Goal: Task Accomplishment & Management: Use online tool/utility

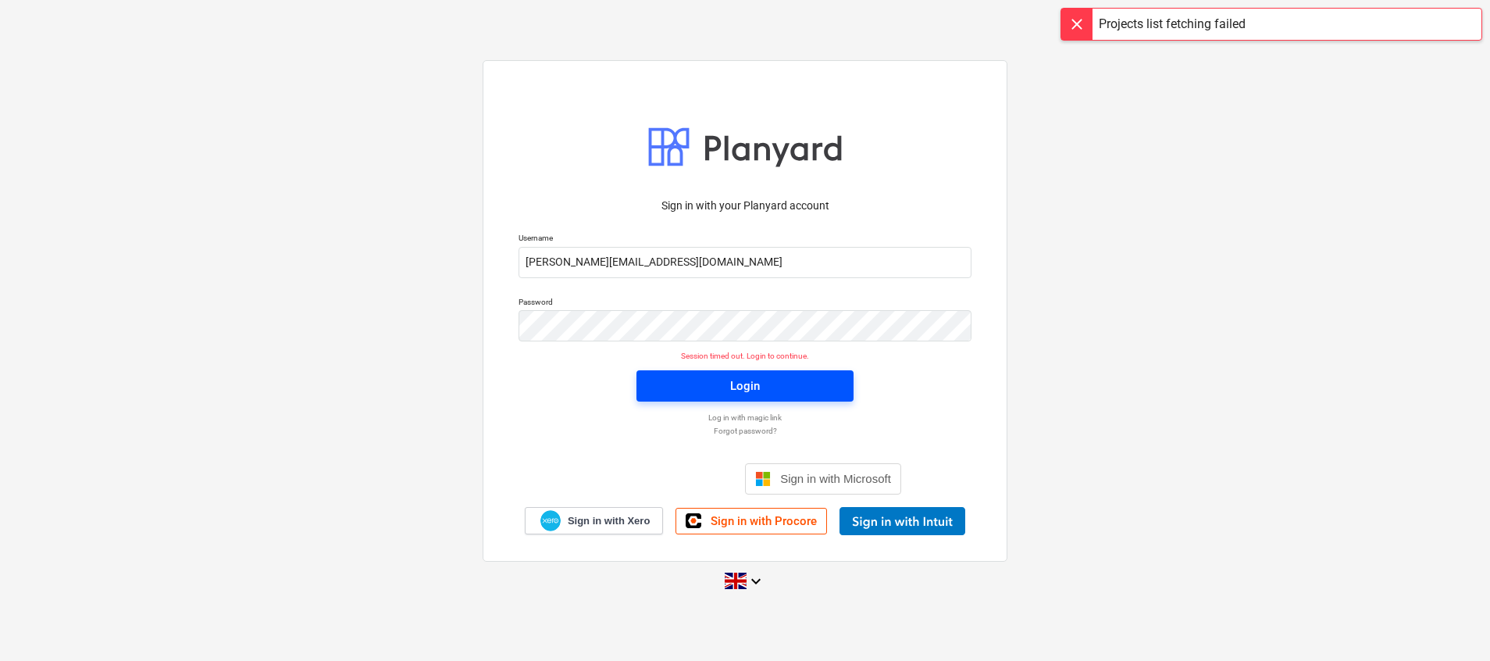
click at [749, 383] on div "Login" at bounding box center [745, 386] width 30 height 20
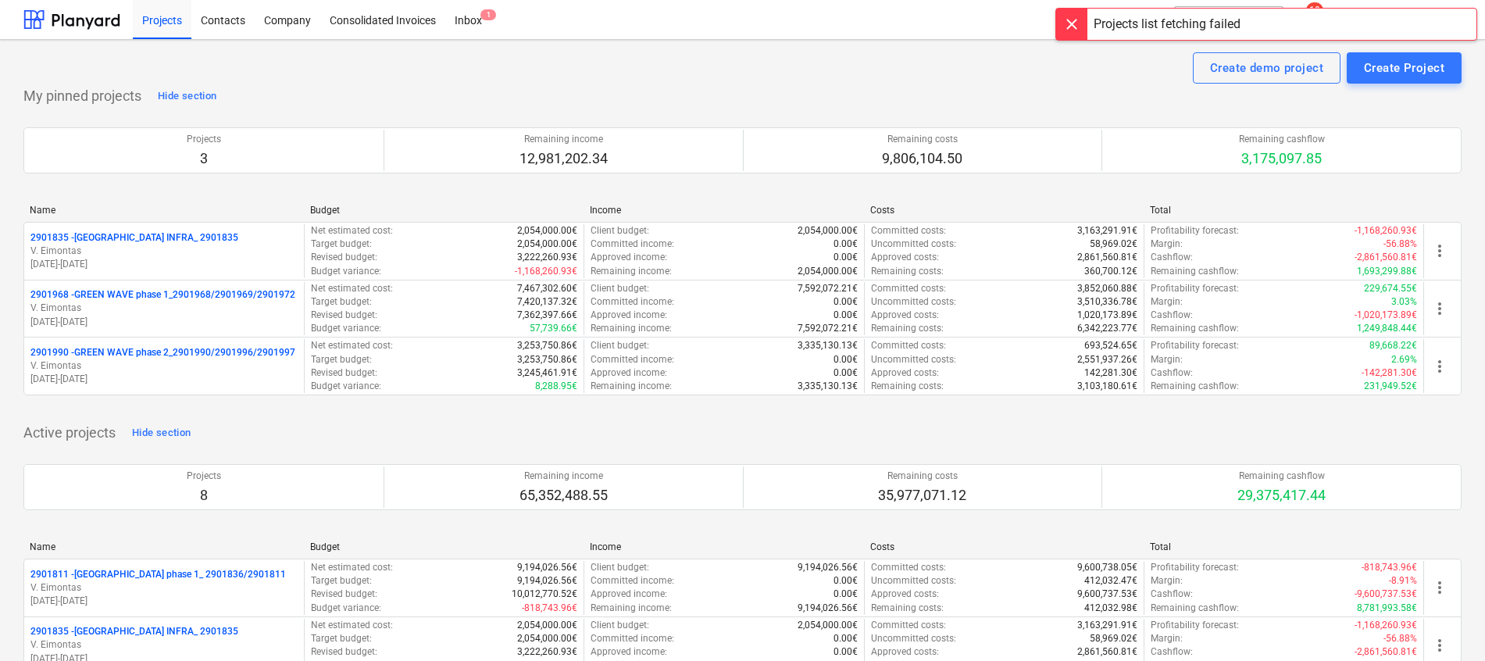
click at [1073, 29] on div at bounding box center [1071, 24] width 31 height 31
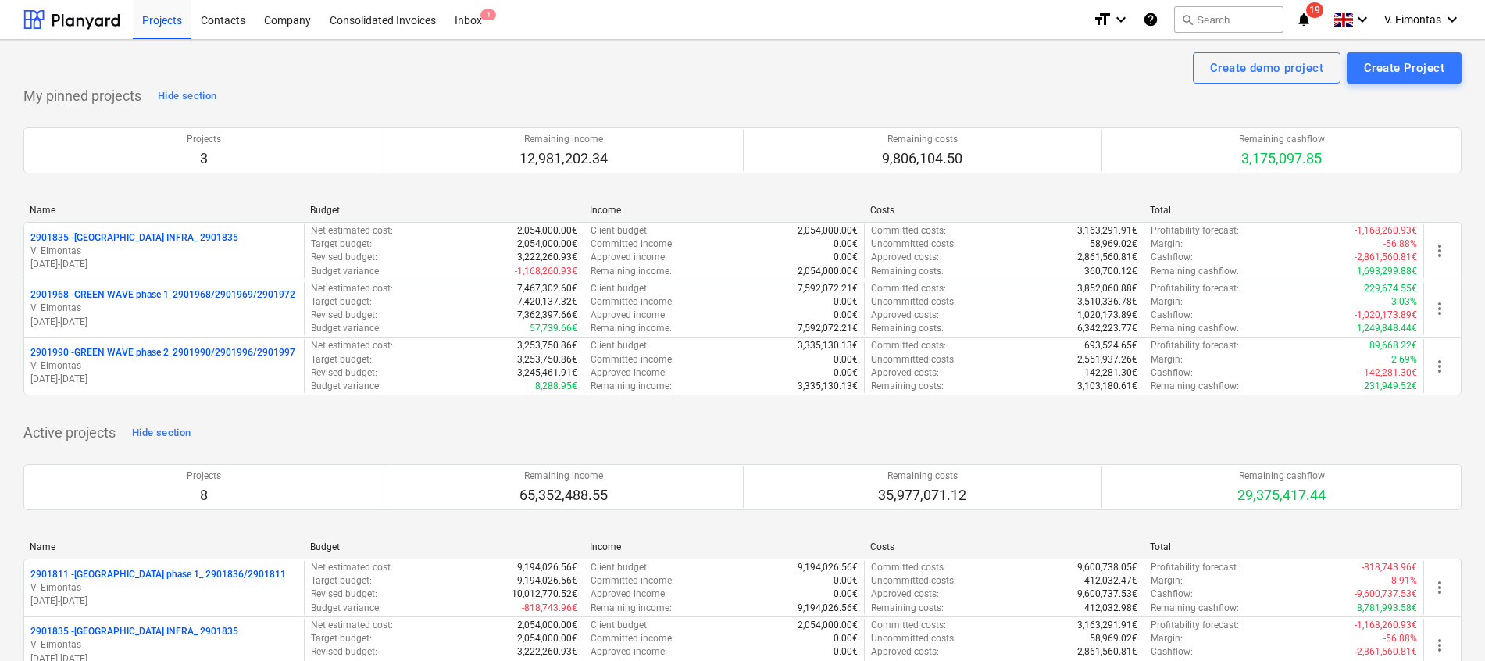
click at [1014, 74] on div "Create demo project Create Project" at bounding box center [742, 67] width 1438 height 31
click at [743, 82] on div "Create demo project Create Project" at bounding box center [742, 67] width 1438 height 31
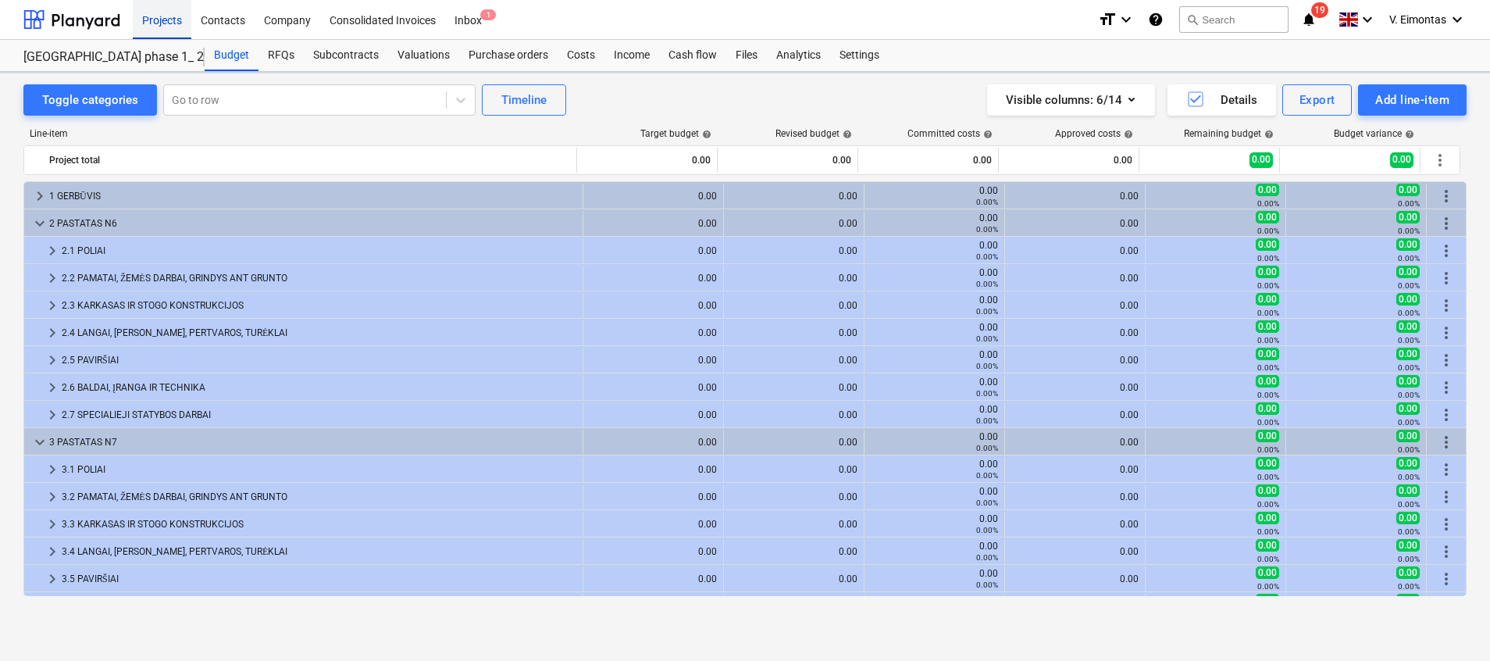
click at [159, 23] on div "Projects" at bounding box center [162, 19] width 59 height 40
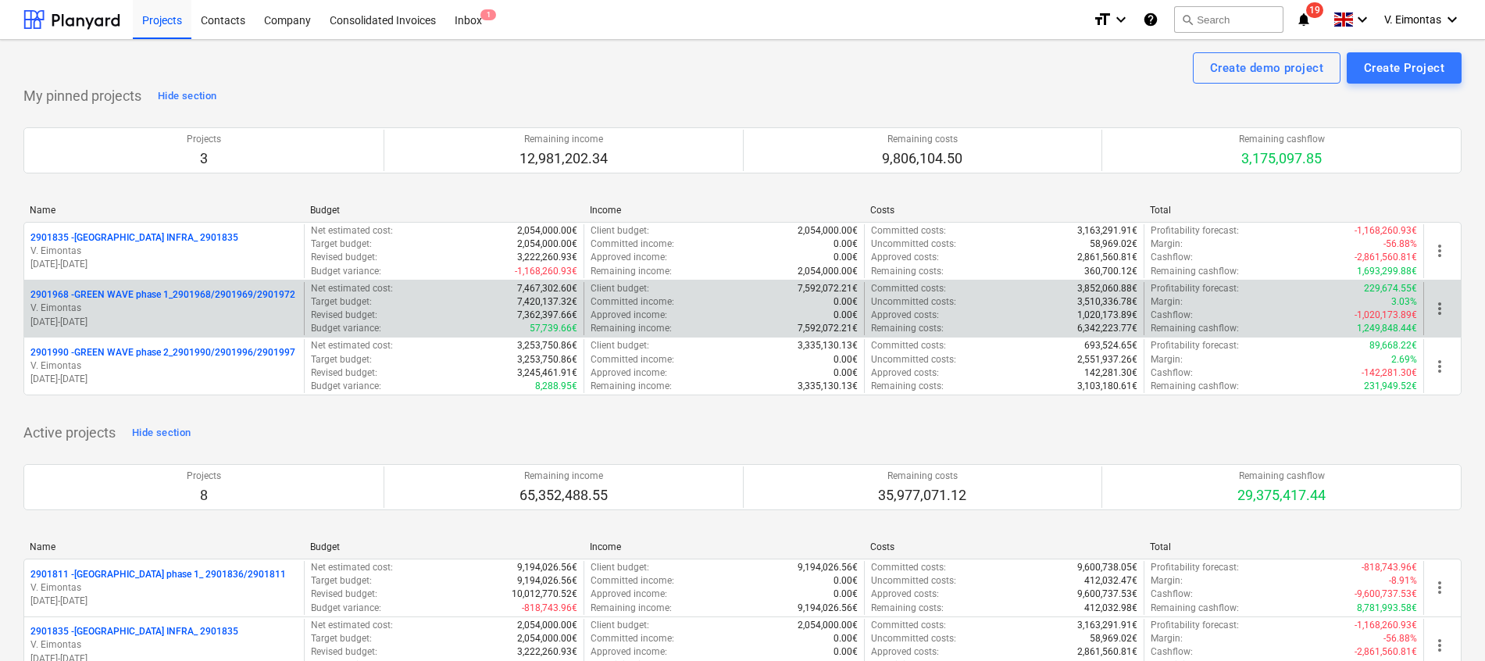
click at [223, 287] on div "2901968 - GREEN WAVE phase 1_2901968/2901969/2901972 V. Eimontas [DATE] - [DATE]" at bounding box center [164, 309] width 280 height 54
click at [225, 288] on p "2901968 - GREEN WAVE phase 1_2901968/2901969/2901972" at bounding box center [162, 294] width 265 height 13
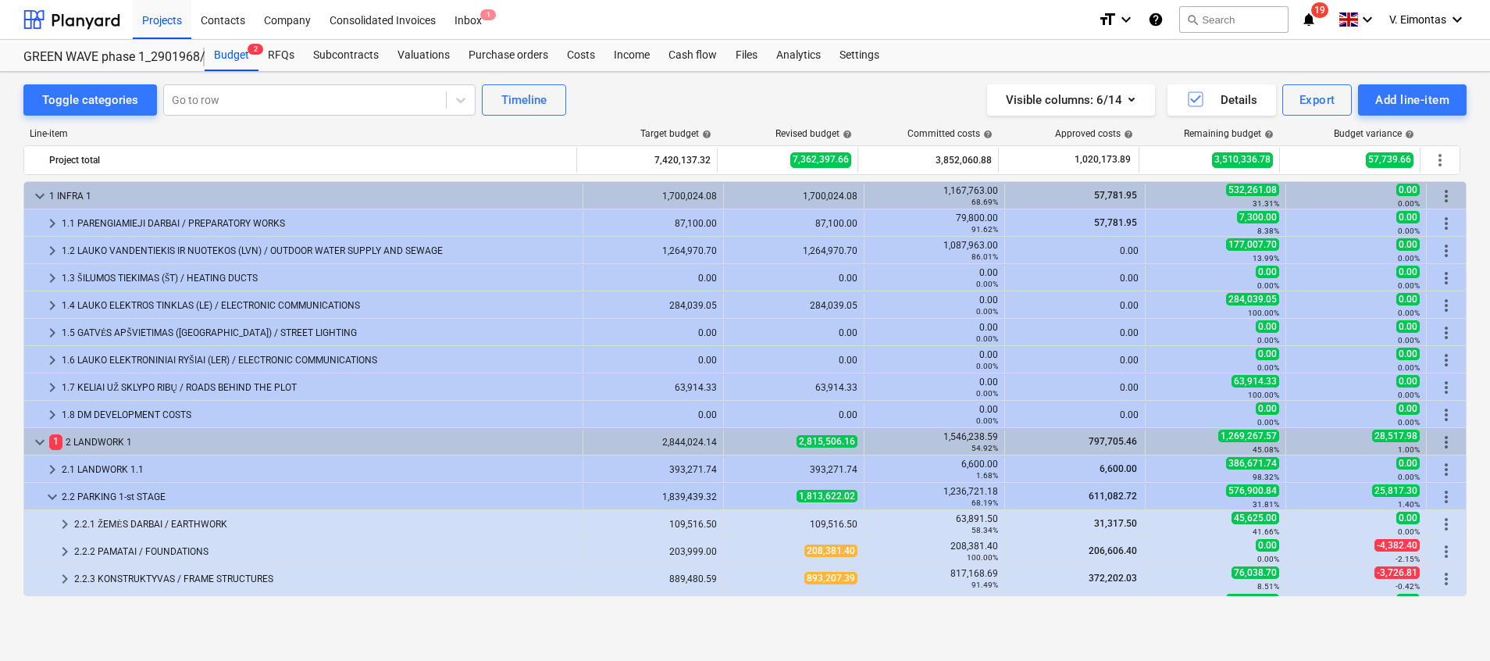
scroll to position [117, 0]
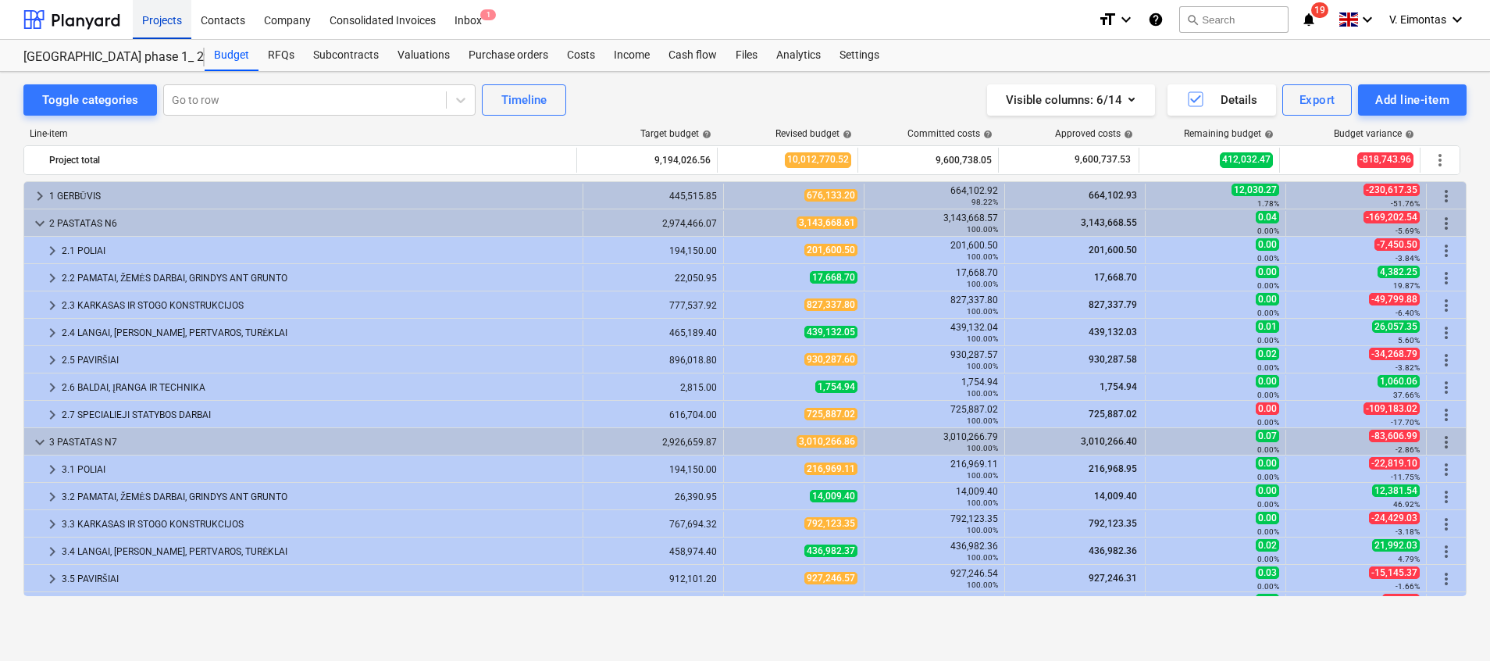
click at [186, 21] on div "Projects" at bounding box center [162, 19] width 59 height 40
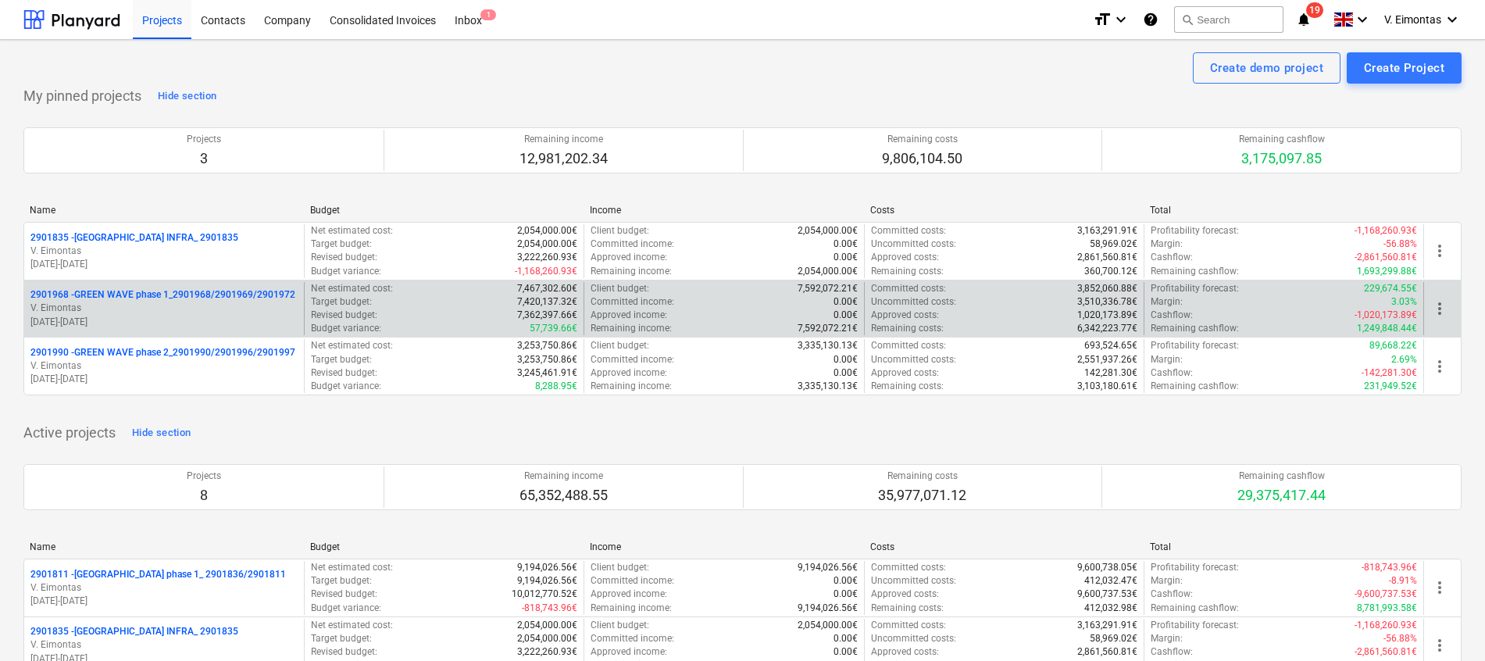
click at [195, 294] on p "2901968 - GREEN WAVE phase 1_2901968/2901969/2901972" at bounding box center [162, 294] width 265 height 13
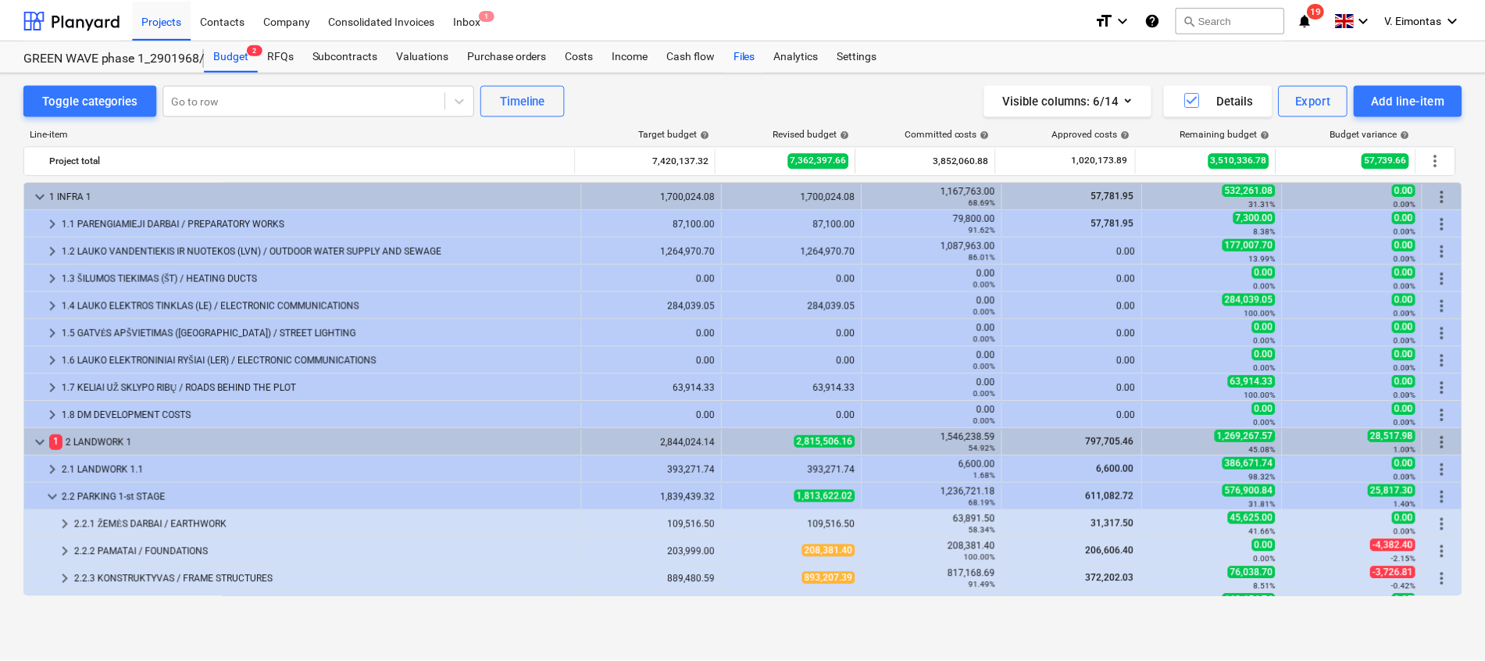
scroll to position [117, 0]
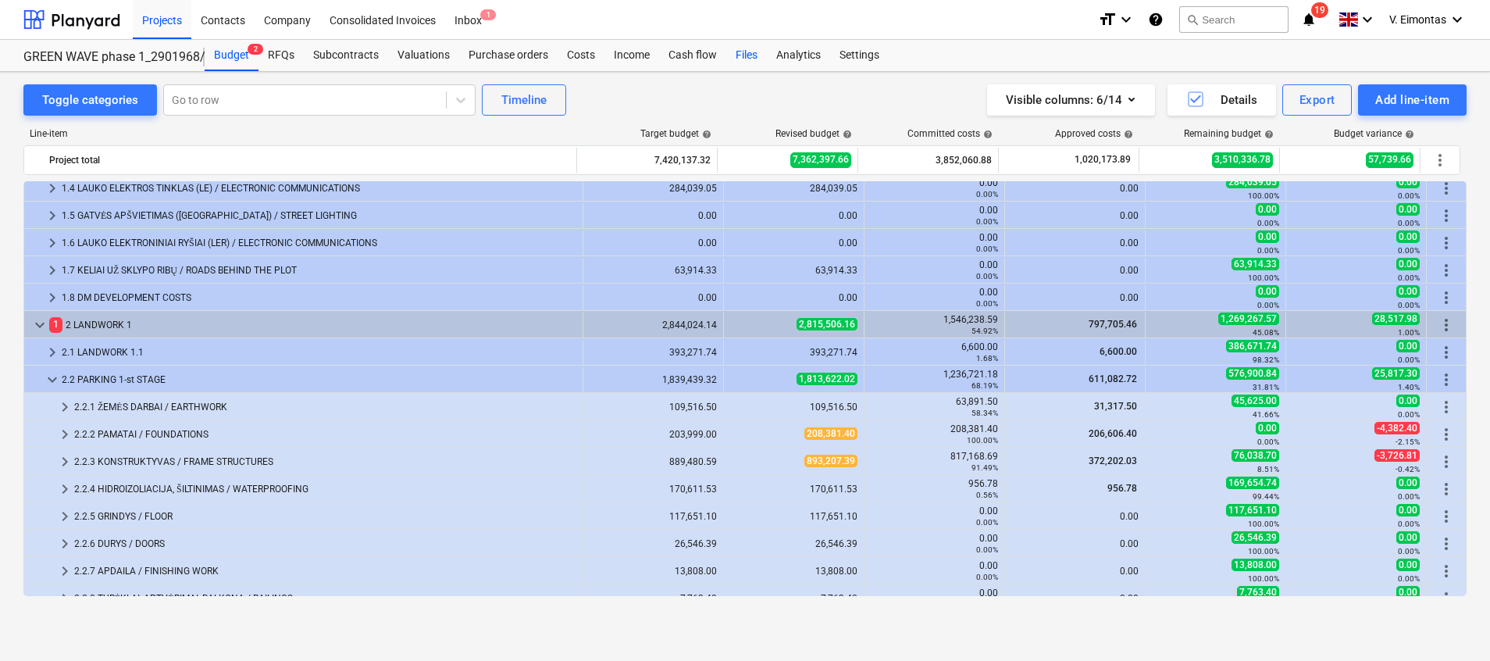
click at [726, 53] on div "Files" at bounding box center [746, 55] width 41 height 31
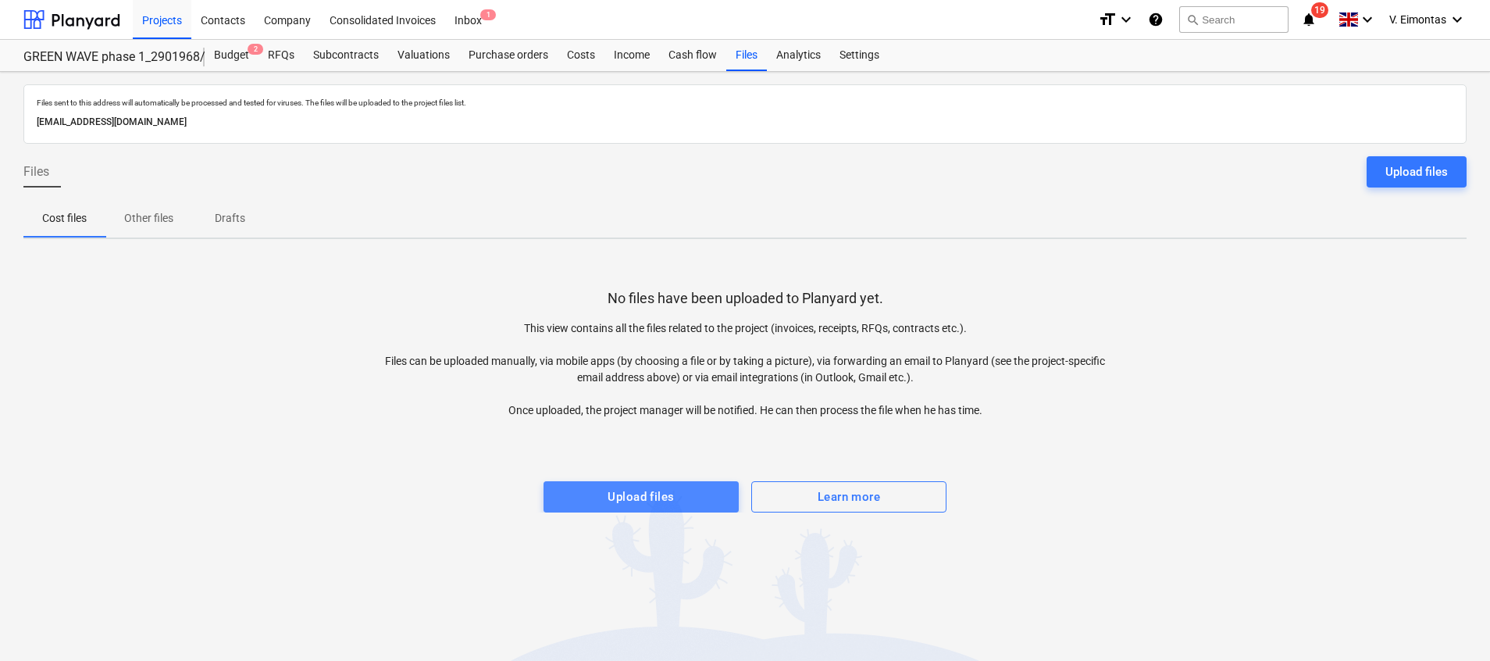
click at [661, 501] on div "Upload files" at bounding box center [641, 497] width 66 height 20
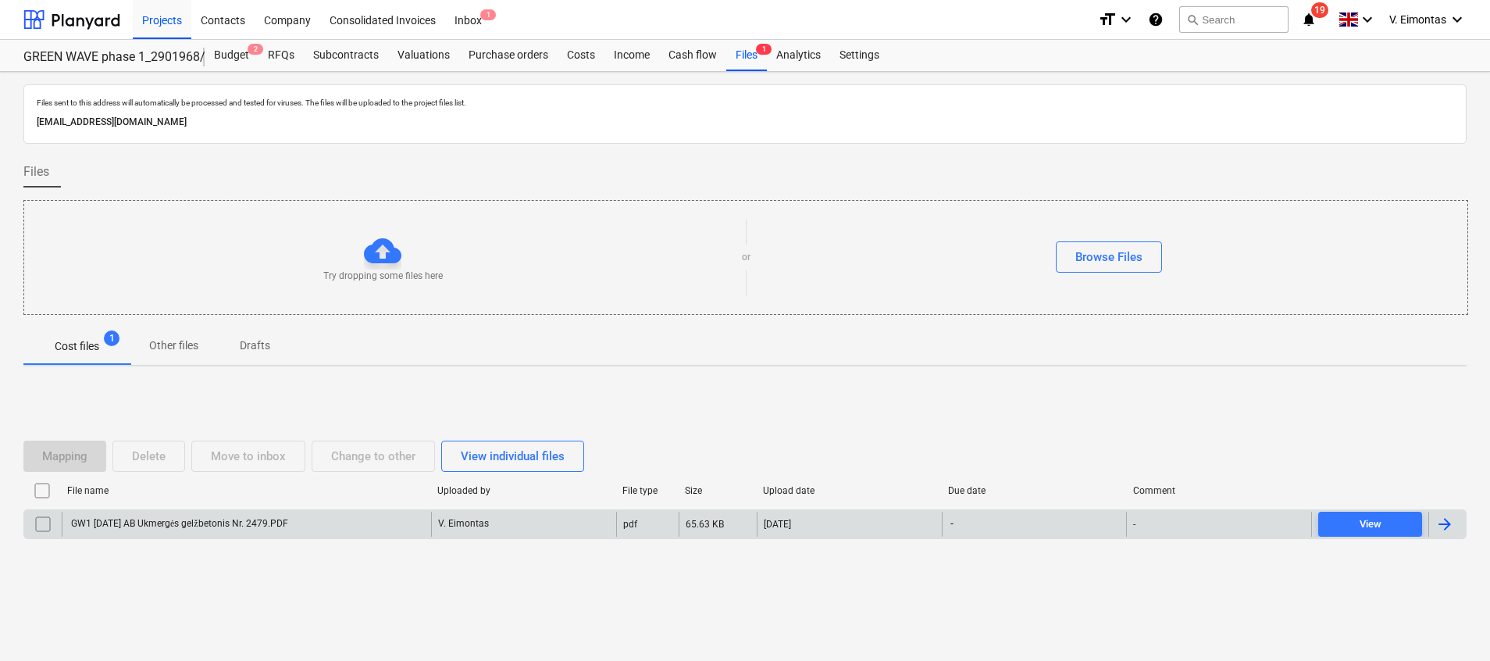
click at [324, 523] on div "GW1 2025-10-14 AB Ukmergės gelžbetonis Nr. 2479.PDF" at bounding box center [246, 524] width 369 height 25
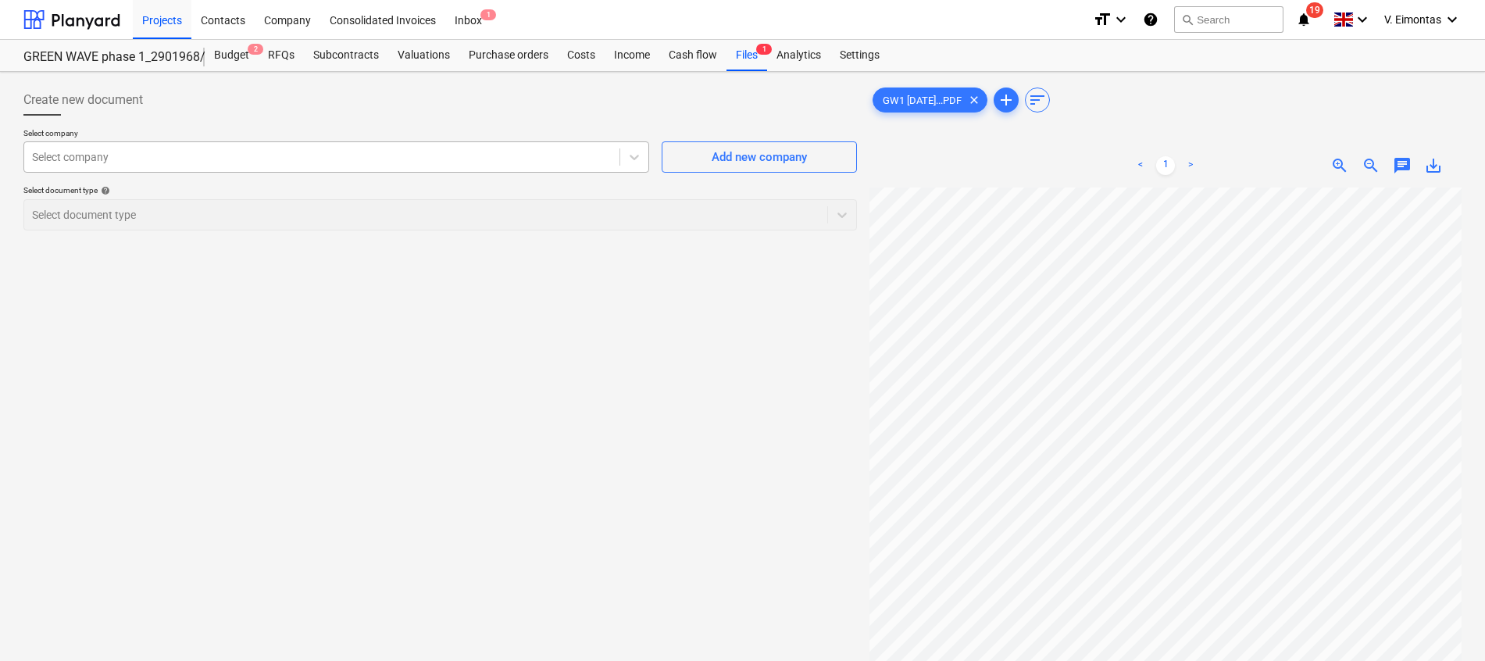
click at [409, 163] on div at bounding box center [322, 157] width 580 height 16
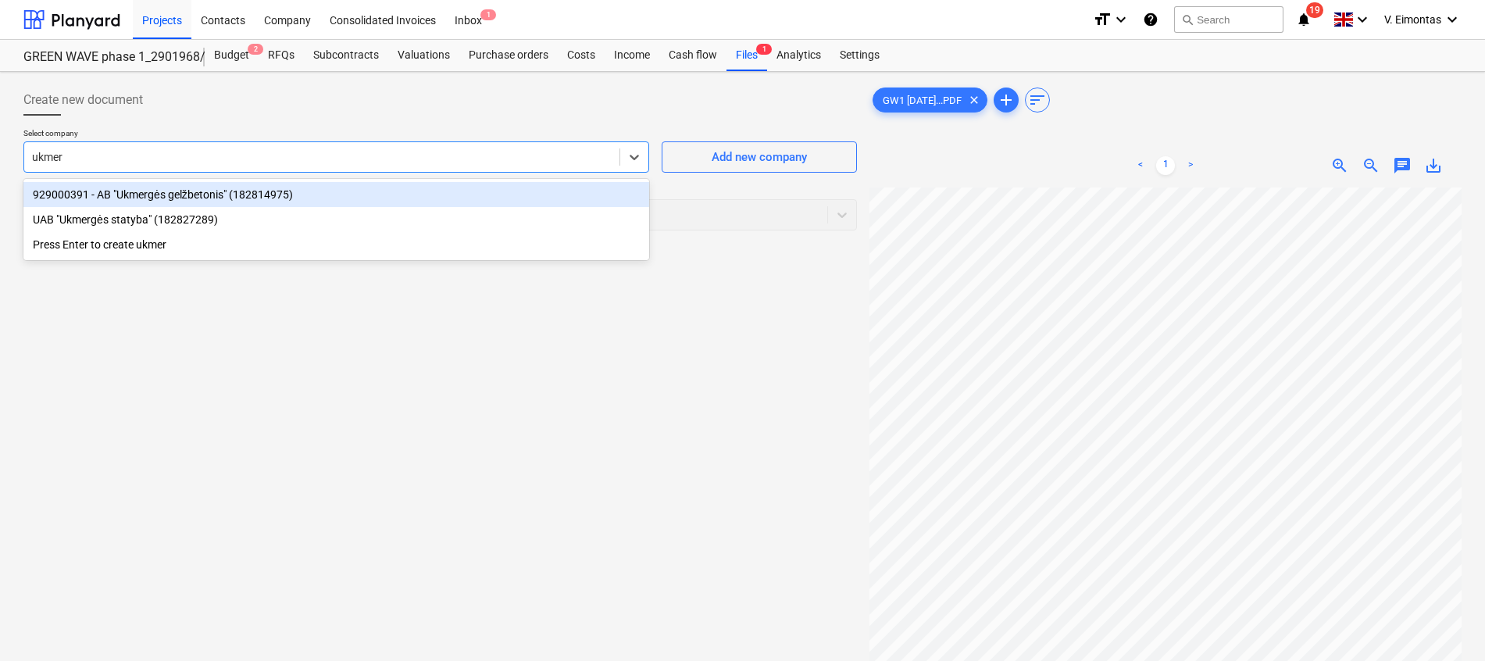
type input "ukmerg"
click at [380, 194] on div "929000391 - AB "Ukmergės gelžbetonis" (182814975)" at bounding box center [336, 194] width 626 height 25
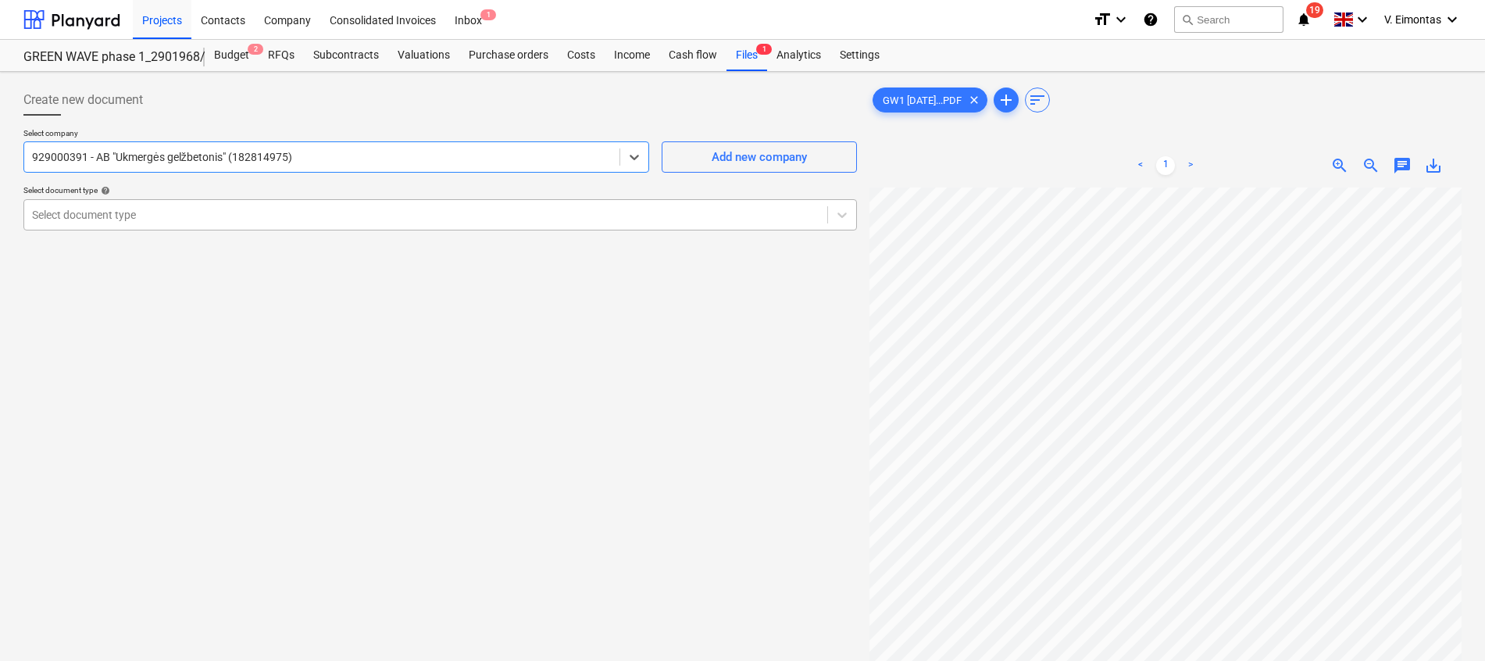
click at [273, 219] on div at bounding box center [425, 215] width 787 height 16
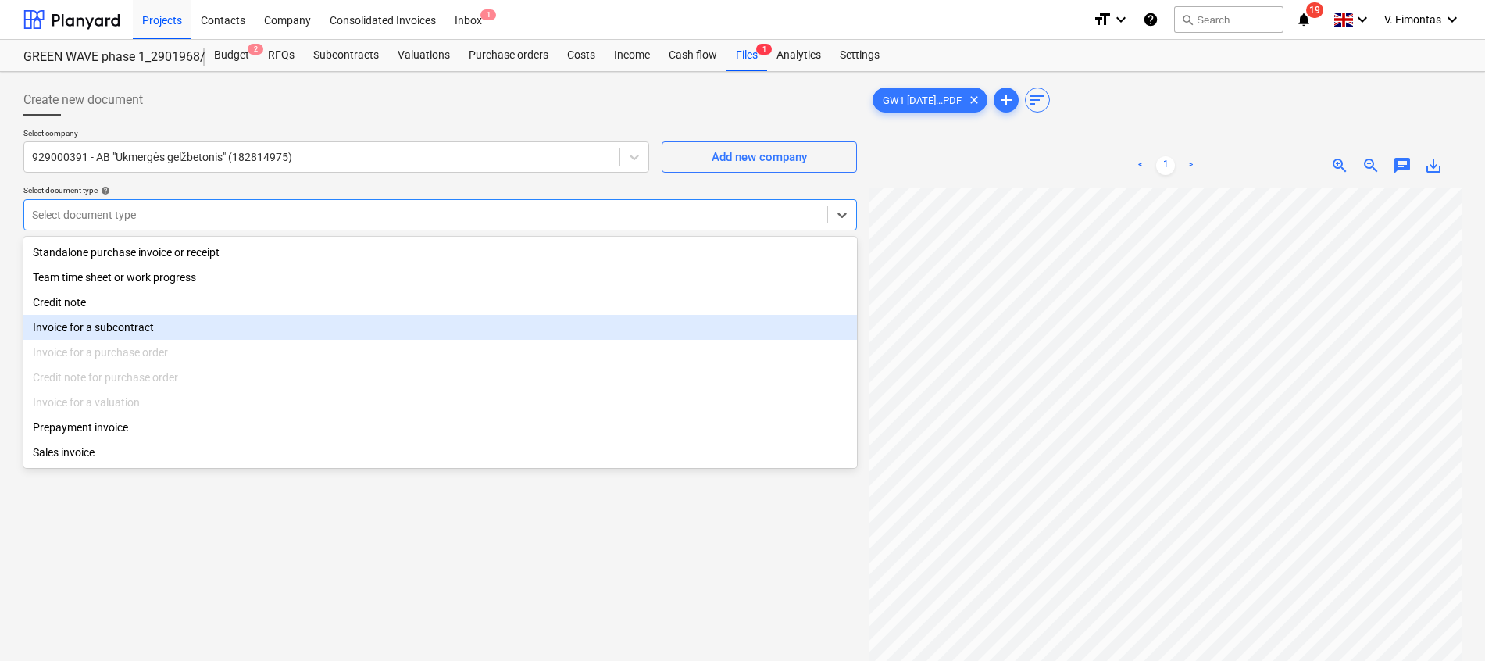
click at [162, 340] on div "Invoice for a subcontract" at bounding box center [439, 327] width 833 height 25
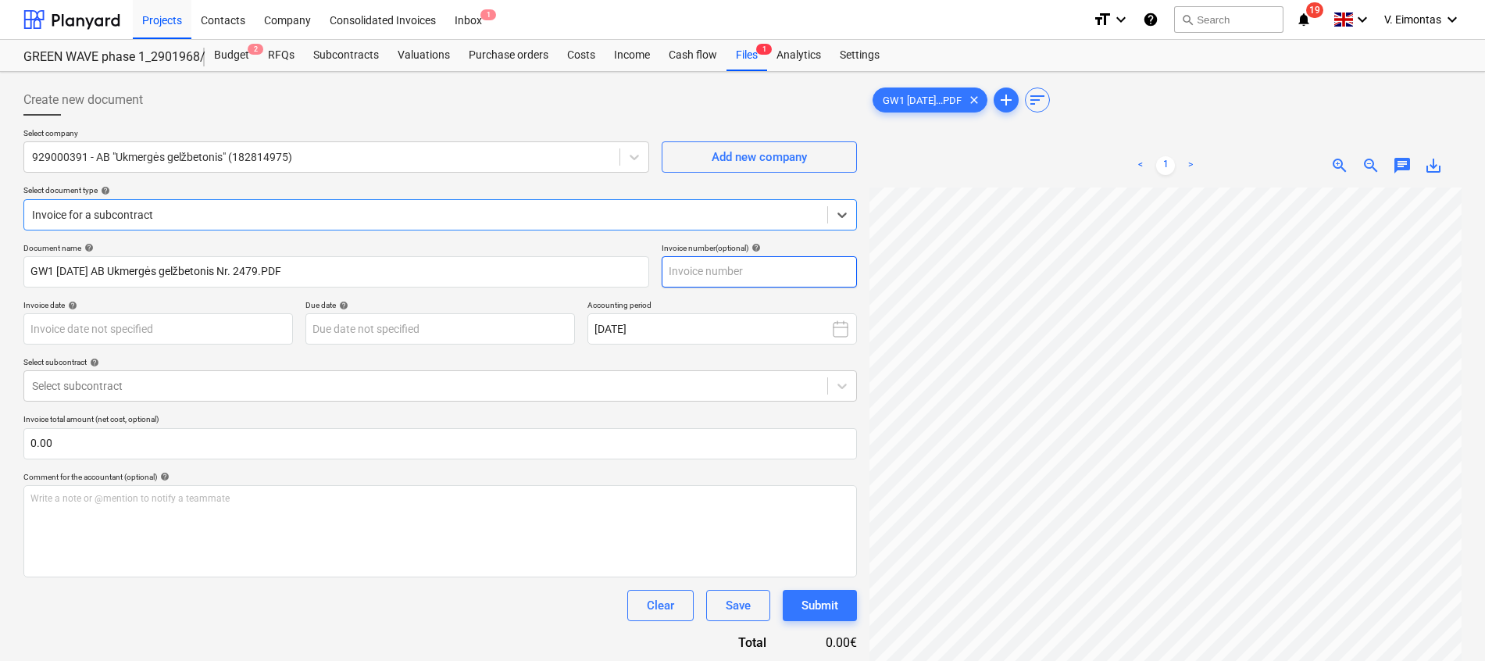
click at [782, 269] on input "text" at bounding box center [759, 271] width 195 height 31
type input "2479"
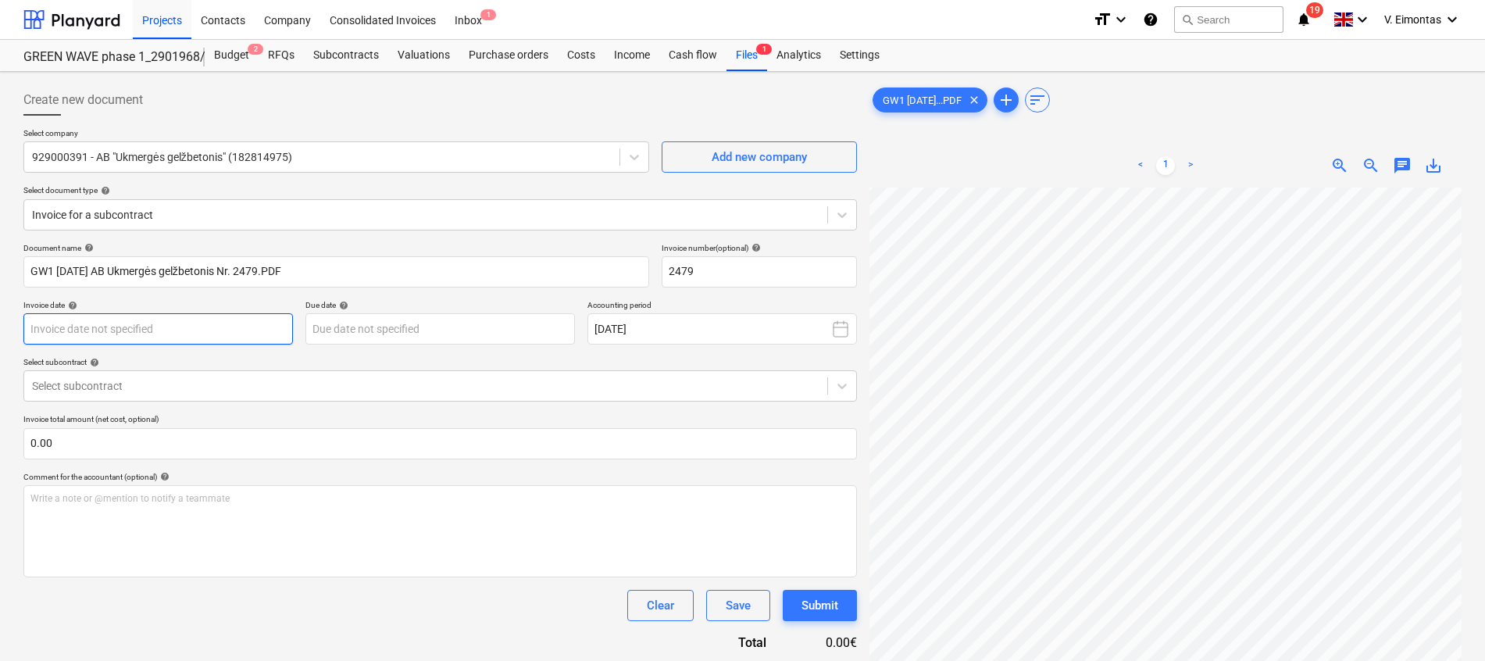
click at [267, 315] on body "Projects Contacts Company Consolidated Invoices Inbox 1 format_size keyboard_ar…" at bounding box center [742, 330] width 1485 height 661
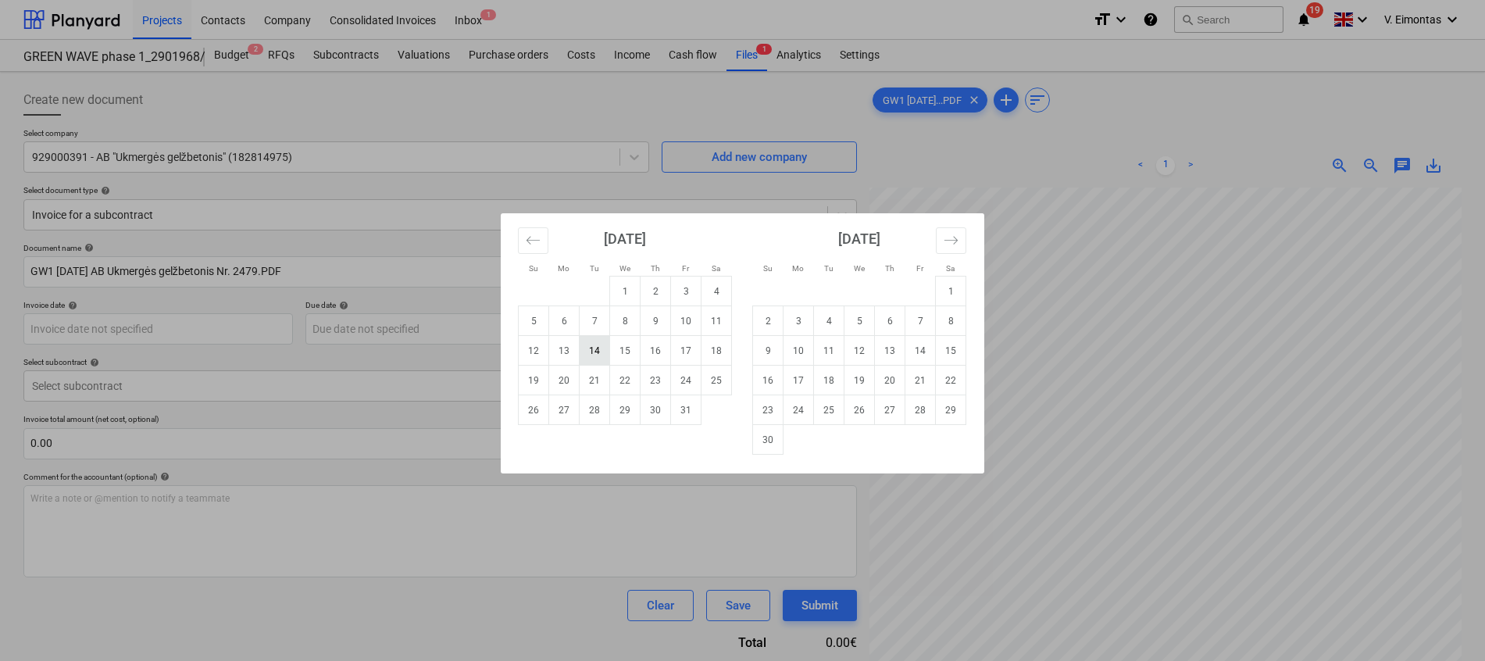
click at [597, 351] on td "14" at bounding box center [595, 351] width 30 height 30
type input "14 Oct 2025"
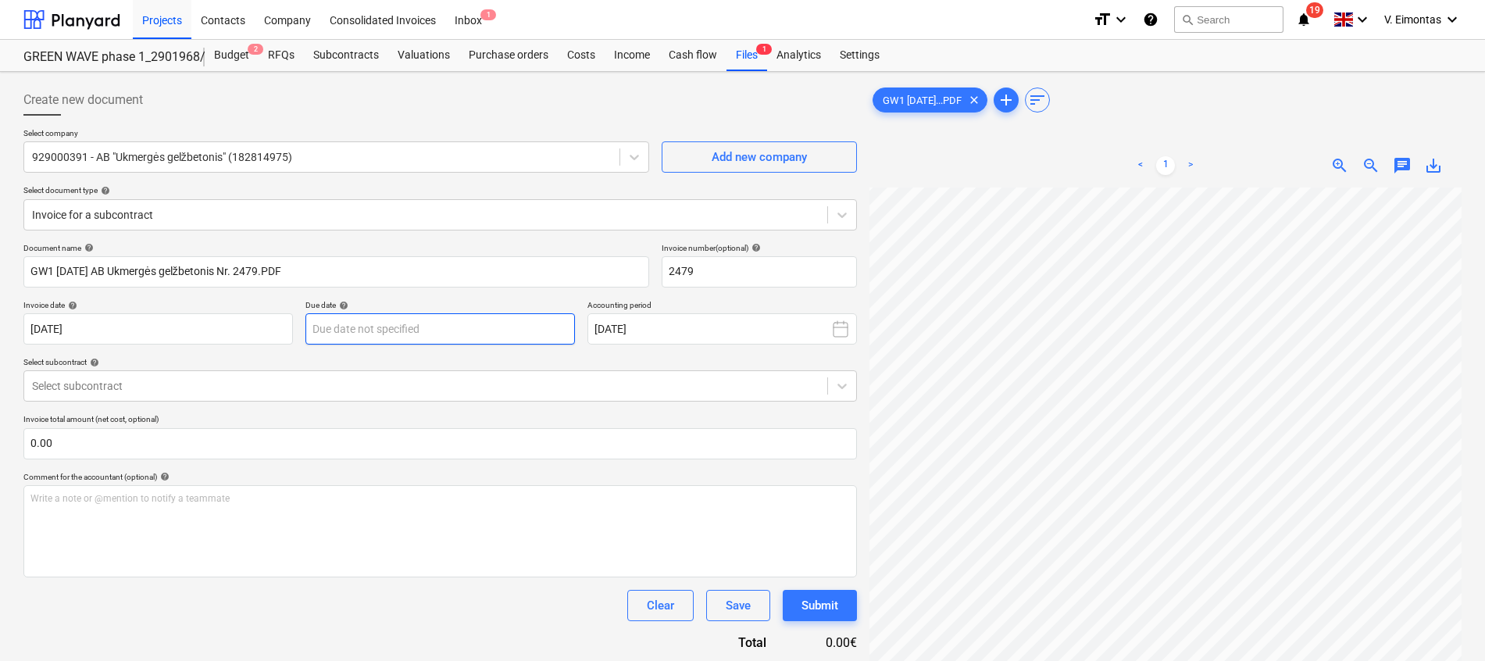
click at [348, 321] on body "Projects Contacts Company Consolidated Invoices Inbox 1 format_size keyboard_ar…" at bounding box center [742, 330] width 1485 height 661
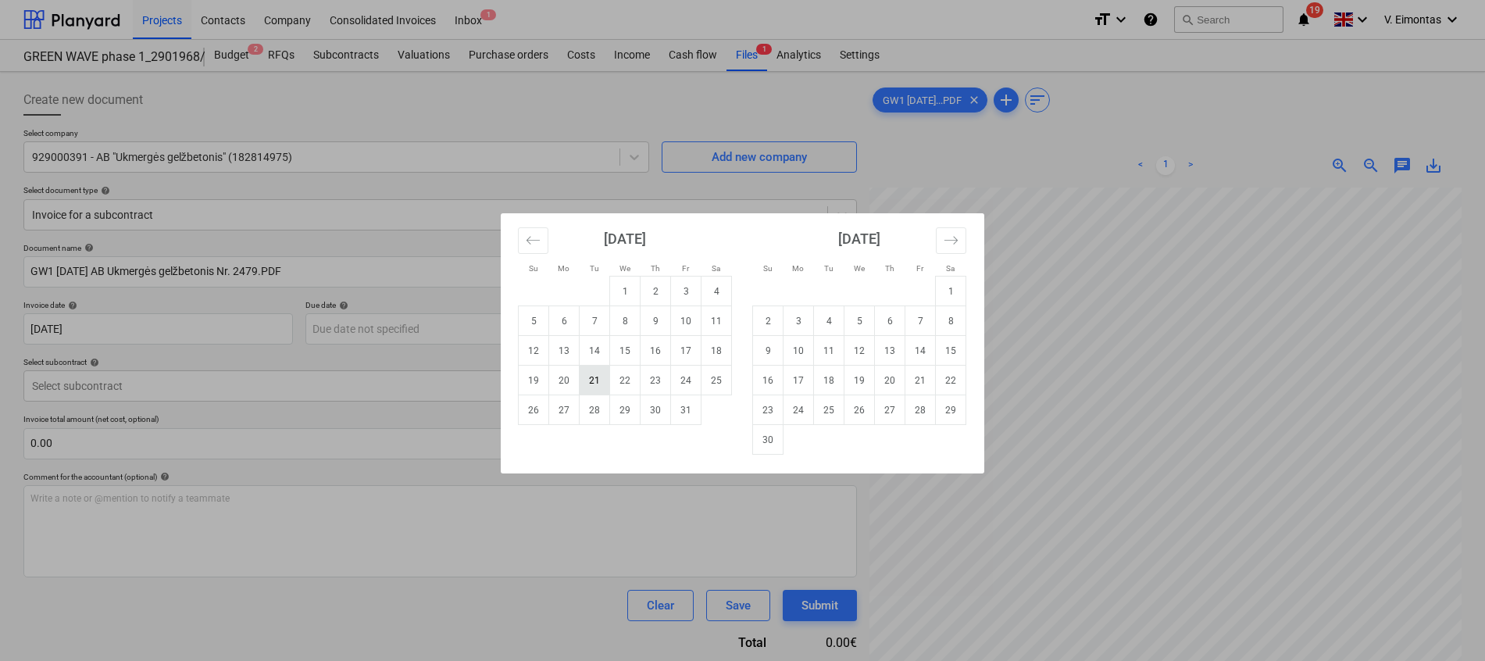
click at [591, 382] on td "21" at bounding box center [595, 381] width 30 height 30
type input "21 Oct 2025"
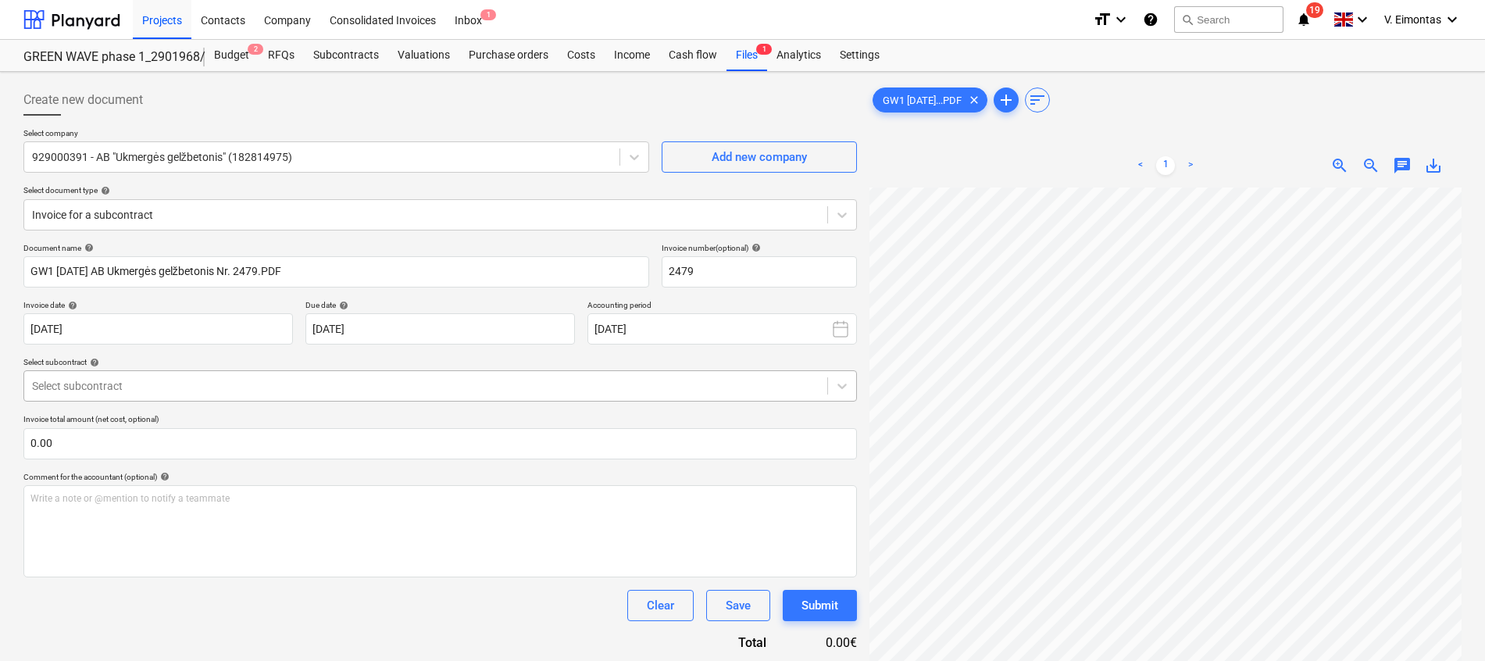
click at [363, 390] on div at bounding box center [425, 386] width 787 height 16
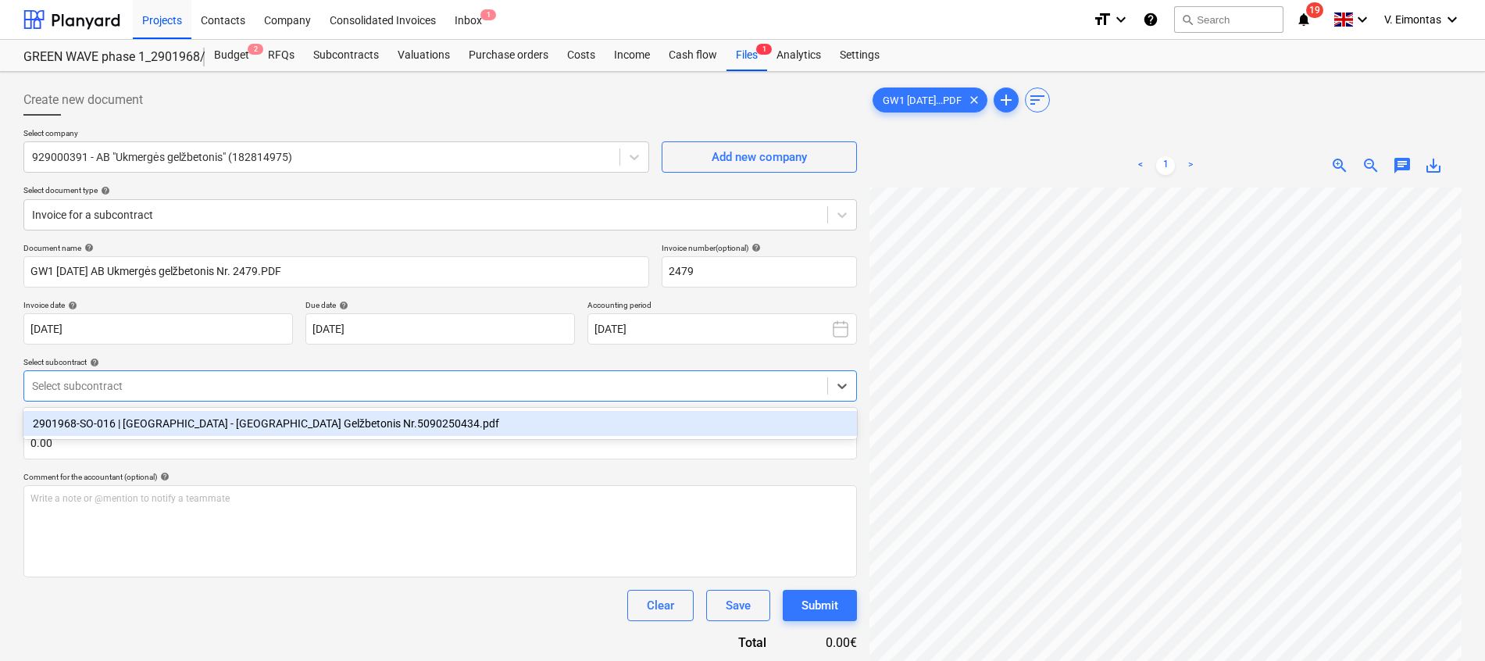
click at [345, 421] on div "2901968-SO-016 | Bonava - Ukmergės Gelžbetonis Nr.5090250434.pdf" at bounding box center [439, 423] width 833 height 25
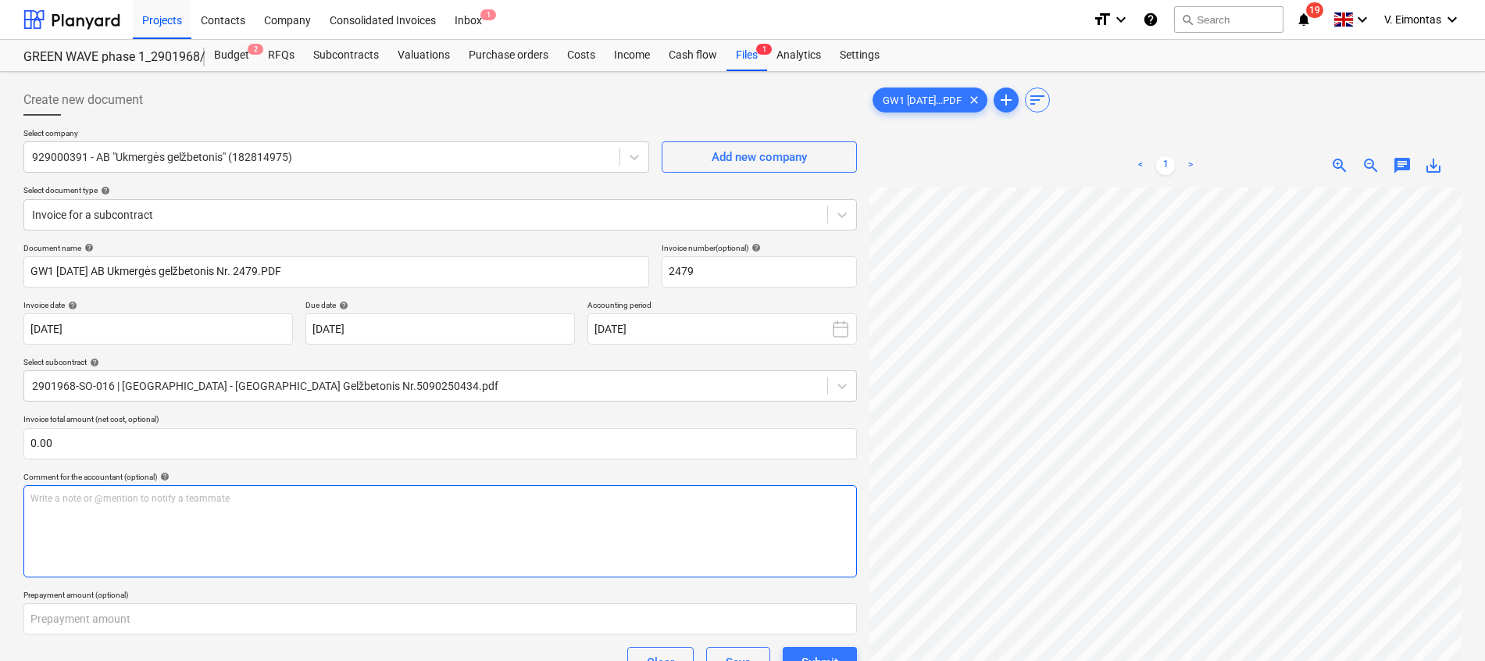
scroll to position [294, 83]
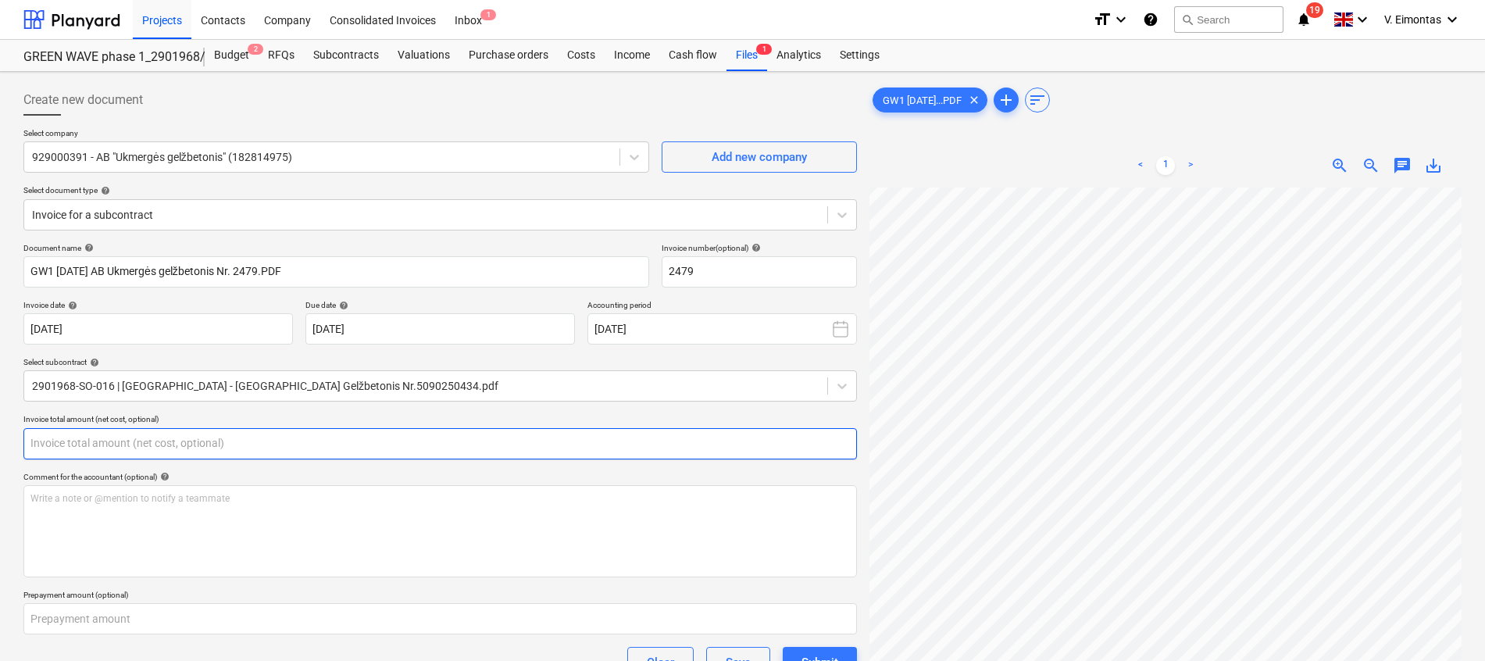
click at [342, 446] on input "text" at bounding box center [439, 443] width 833 height 31
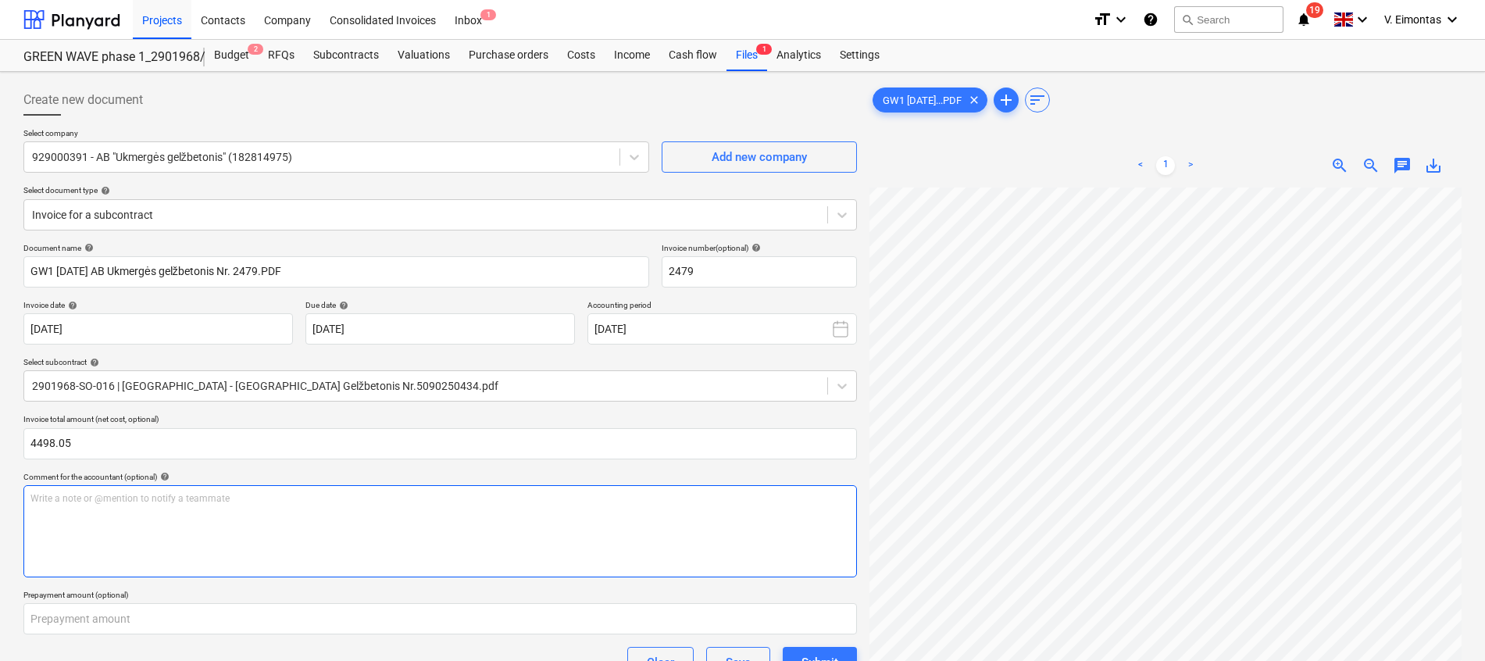
type input "4,498.05"
click at [364, 568] on div "Write a note or @mention to notify a teammate ﻿" at bounding box center [439, 531] width 833 height 92
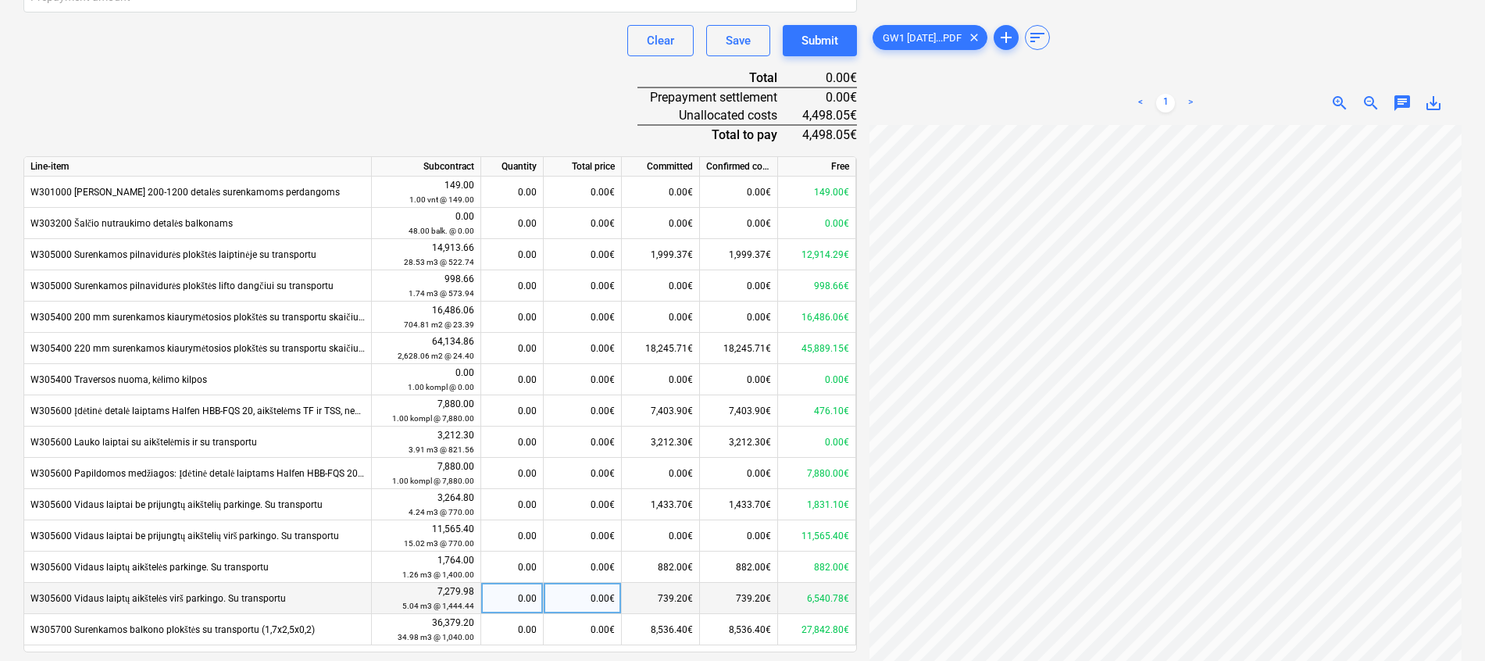
scroll to position [586, 0]
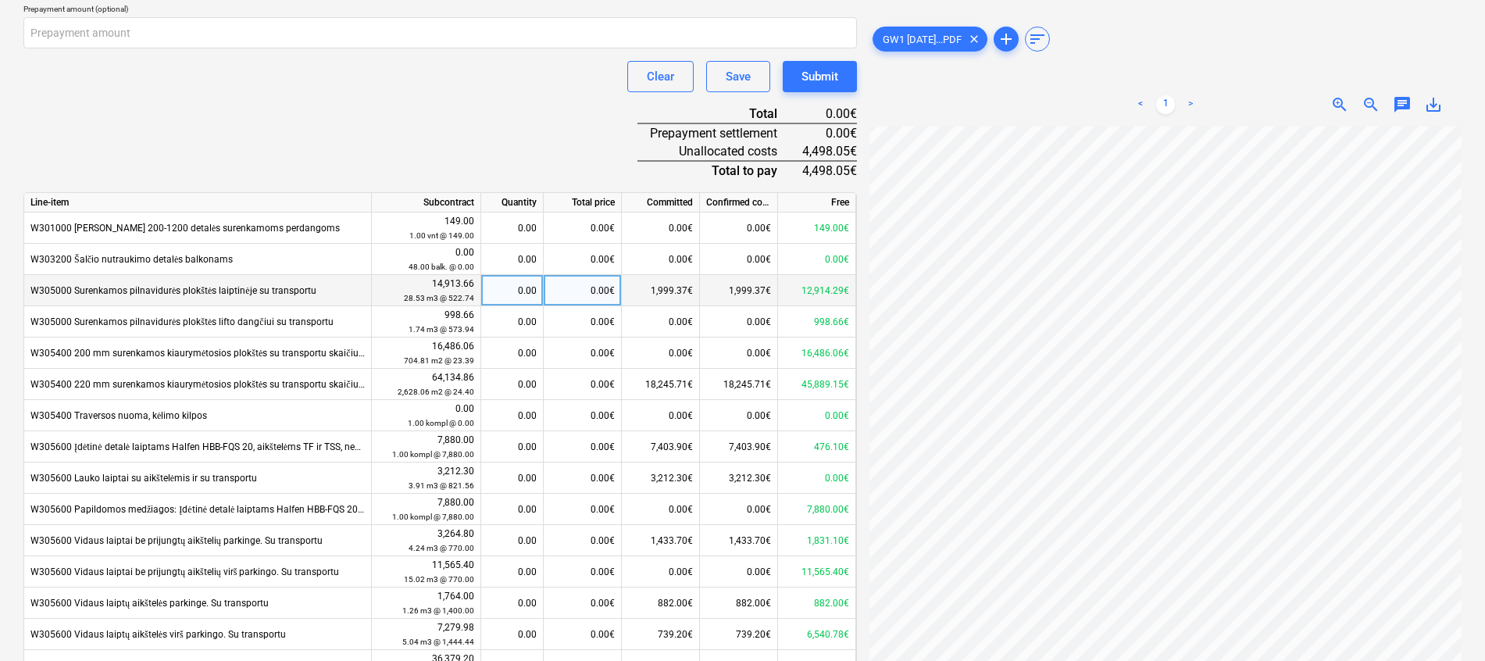
click at [601, 289] on div "0.00€" at bounding box center [583, 290] width 78 height 31
click at [599, 295] on div "0.00€" at bounding box center [583, 290] width 78 height 31
type input "3,652.17"
click at [501, 109] on div "Document name help GW1 2025-10-14 AB Ukmergės gelžbetonis Nr. 2479.PDF Invoice …" at bounding box center [439, 230] width 833 height 1147
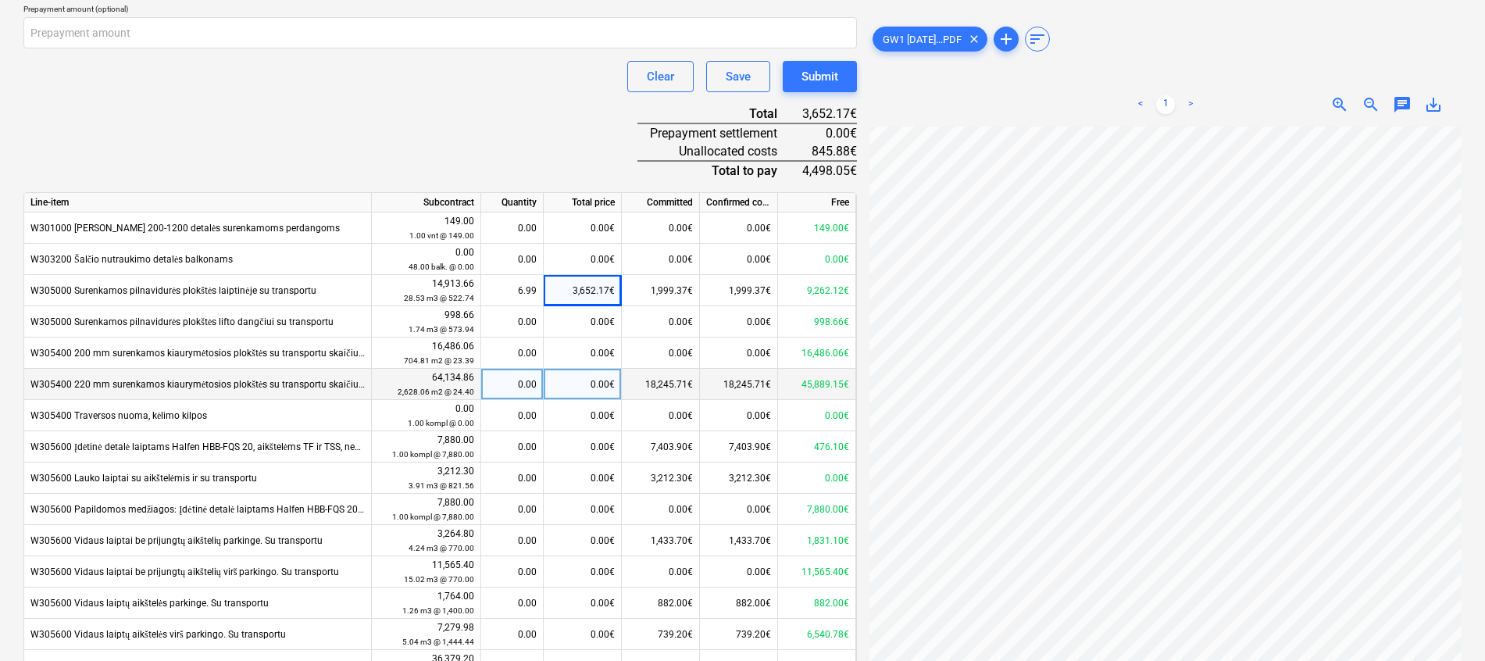
click at [589, 384] on div "0.00€" at bounding box center [583, 384] width 78 height 31
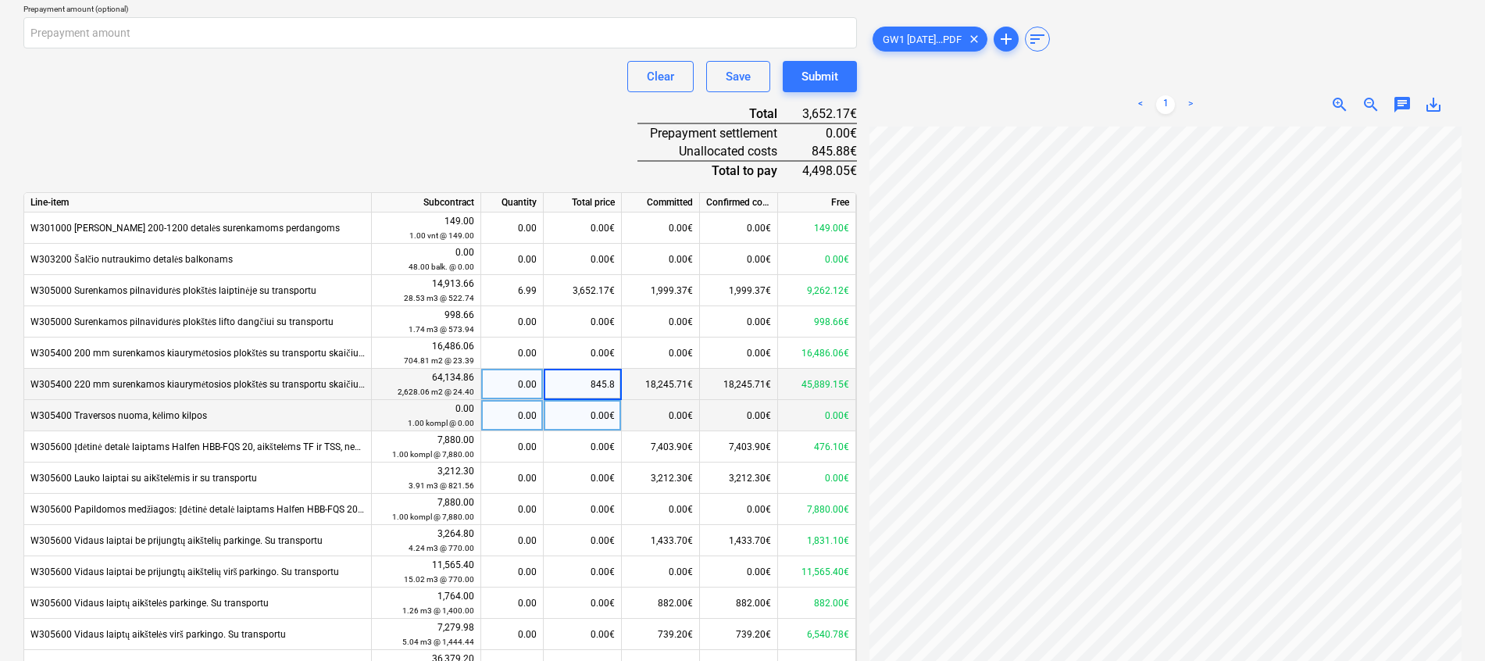
type input "845.88"
click at [525, 119] on div "Document name help GW1 2025-10-14 AB Ukmergės gelžbetonis Nr. 2479.PDF Invoice …" at bounding box center [439, 230] width 833 height 1147
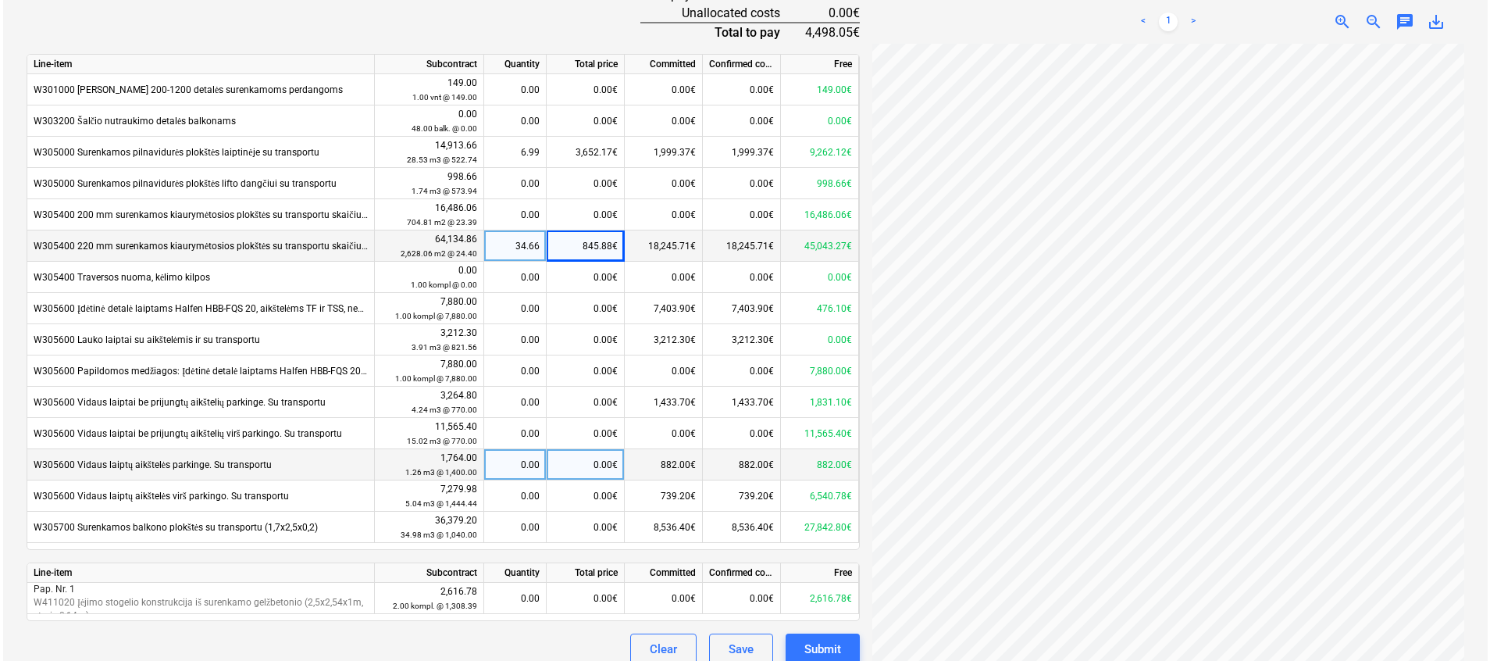
scroll to position [740, 0]
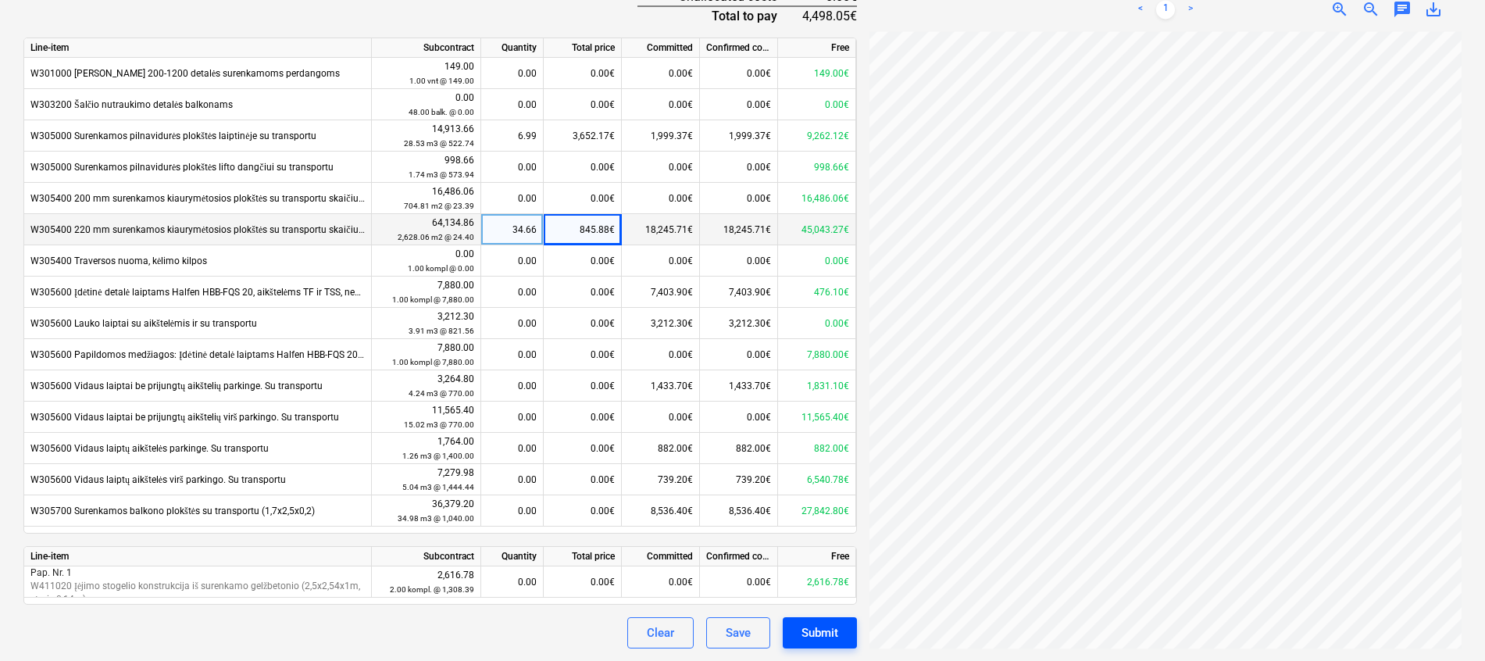
click at [830, 630] on div "Submit" at bounding box center [819, 632] width 37 height 20
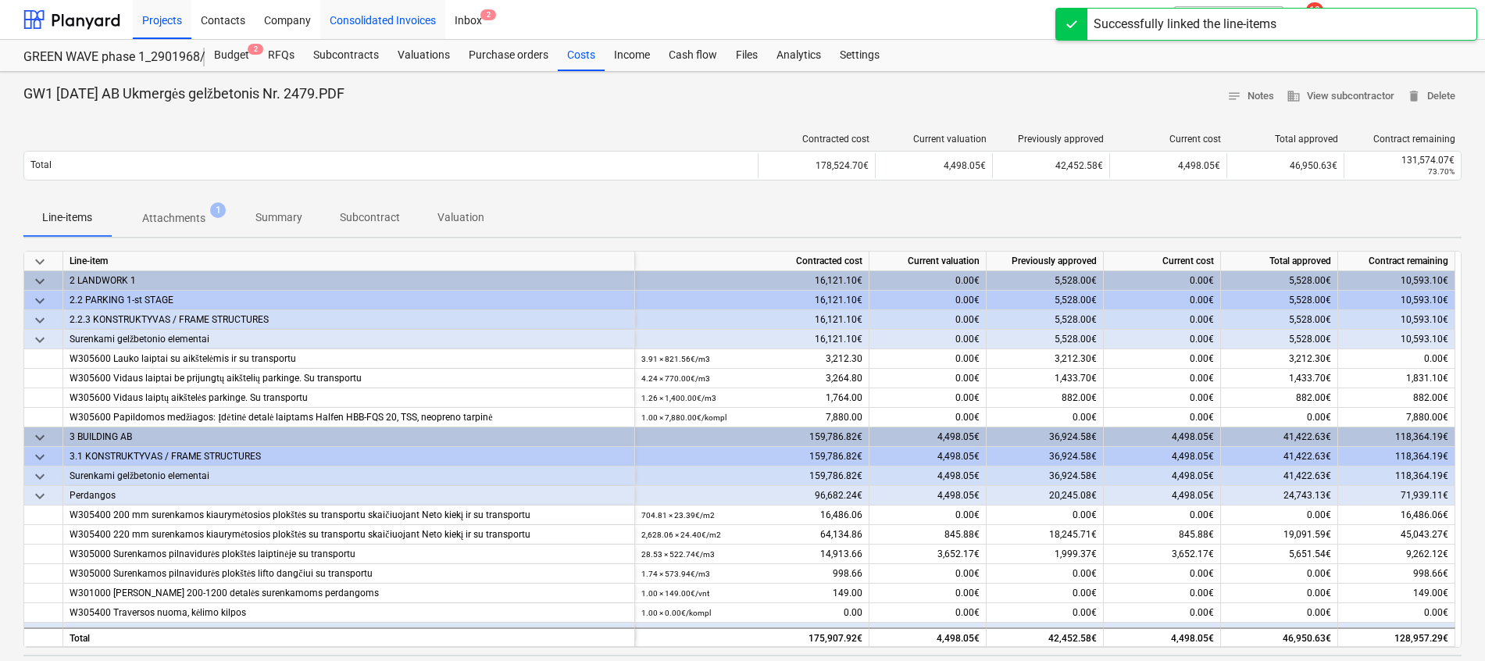
drag, startPoint x: 161, startPoint y: 24, endPoint x: 437, endPoint y: 4, distance: 277.2
click at [161, 23] on div "Projects" at bounding box center [162, 19] width 59 height 40
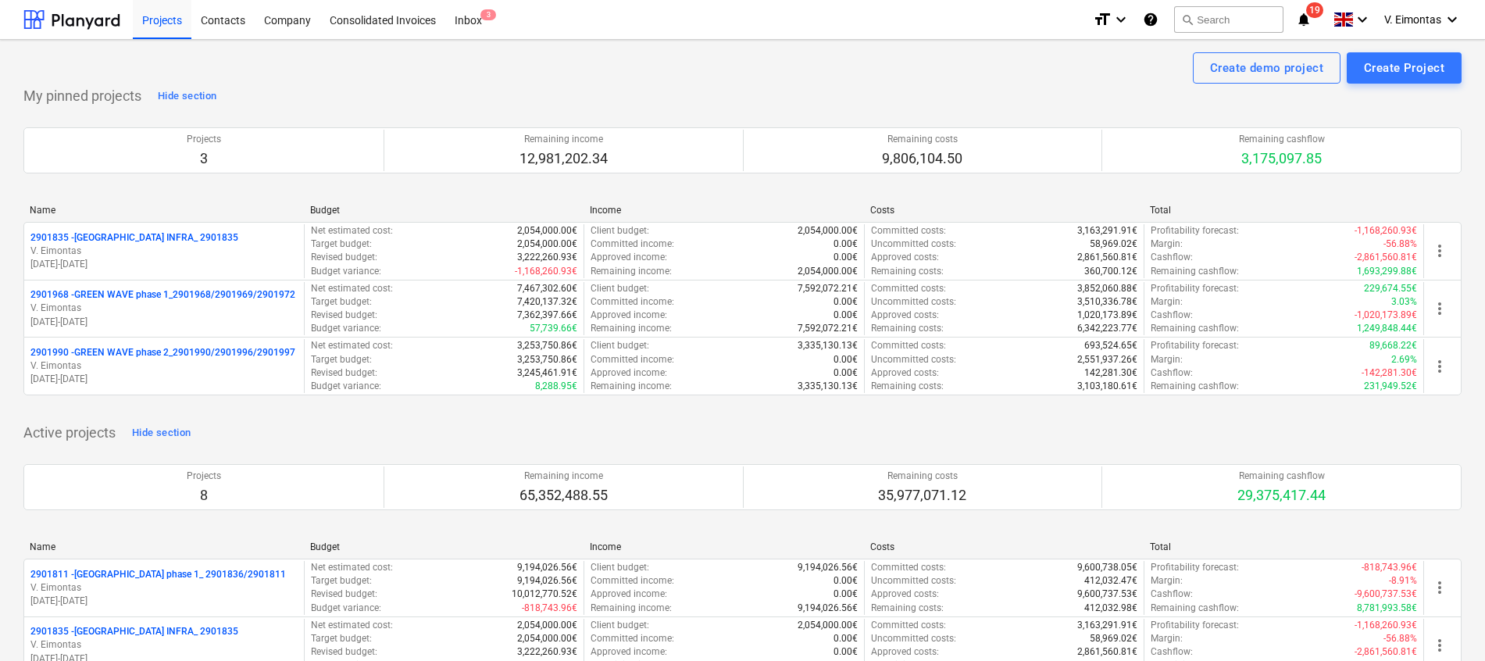
drag, startPoint x: 184, startPoint y: 21, endPoint x: 562, endPoint y: 396, distance: 532.4
click at [183, 22] on div "Projects" at bounding box center [162, 19] width 59 height 40
click at [13, 478] on div "Create demo project Create Project My pinned projects Hide section Projects 3 R…" at bounding box center [742, 592] width 1485 height 1104
click at [355, 70] on div "Create demo project Create Project" at bounding box center [742, 67] width 1438 height 31
